Goal: Navigation & Orientation: Find specific page/section

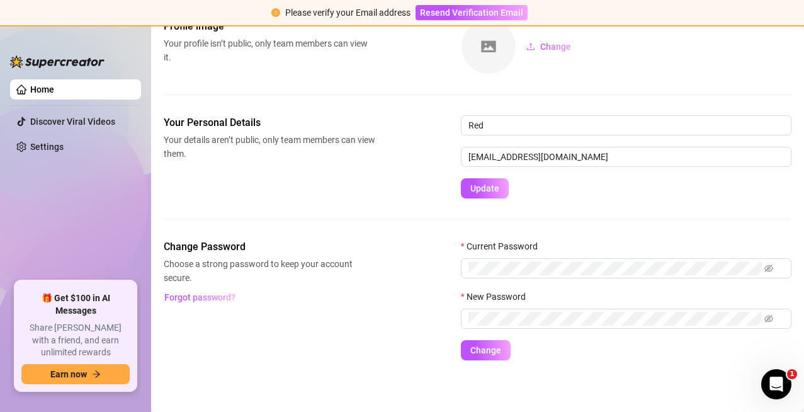
scroll to position [82, 0]
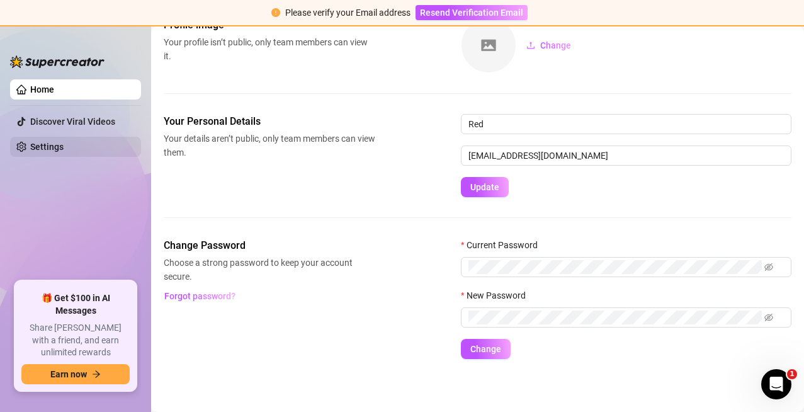
click at [47, 145] on link "Settings" at bounding box center [46, 147] width 33 height 10
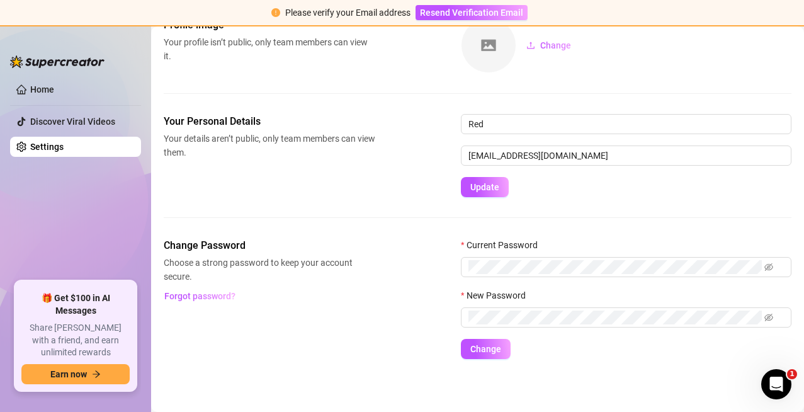
click at [47, 145] on link "Settings" at bounding box center [46, 147] width 33 height 10
click at [54, 93] on link "Home" at bounding box center [42, 89] width 24 height 10
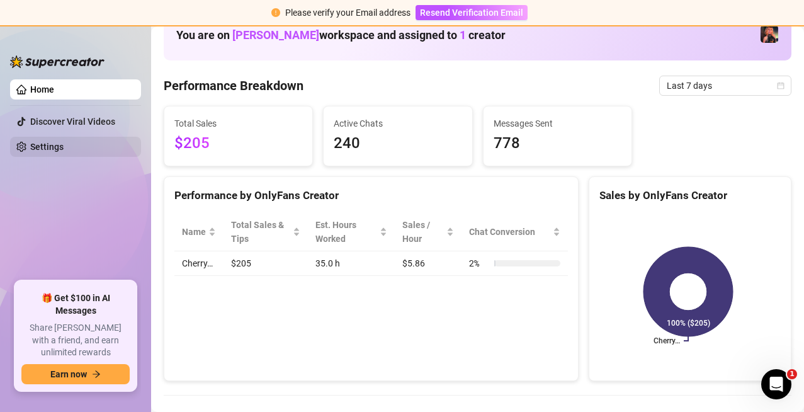
click at [57, 144] on link "Settings" at bounding box center [46, 147] width 33 height 10
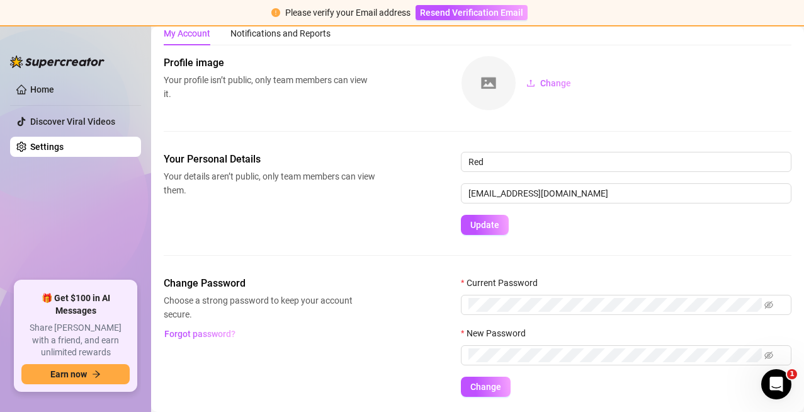
scroll to position [82, 0]
